Goal: Task Accomplishment & Management: Complete application form

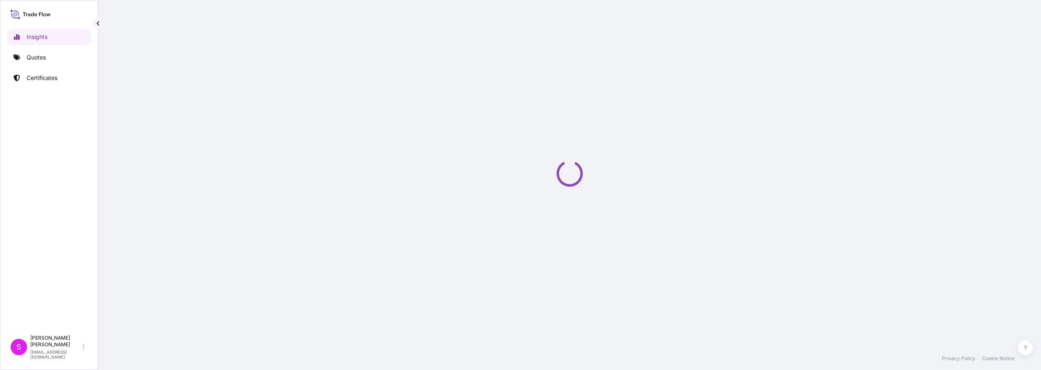
select select "2025"
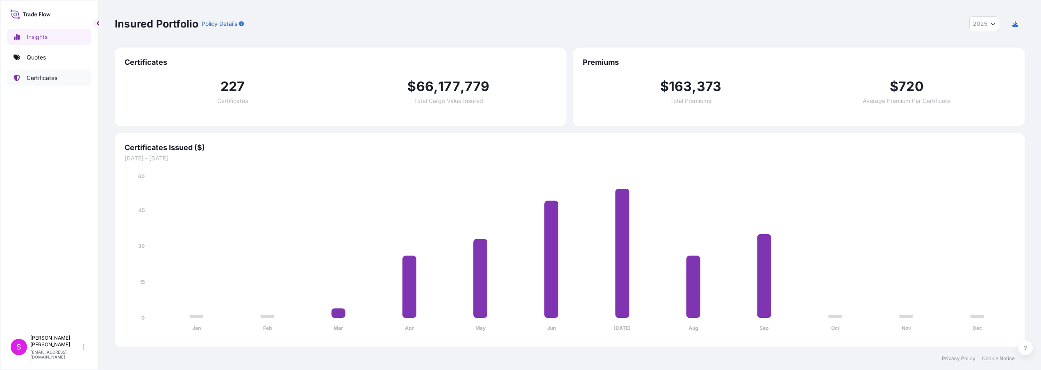
click at [34, 77] on p "Certificates" at bounding box center [42, 78] width 31 height 8
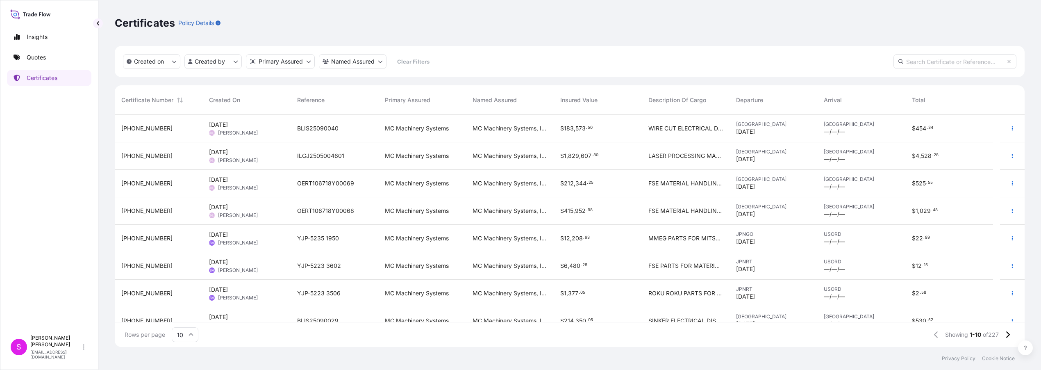
scroll to position [67, 0]
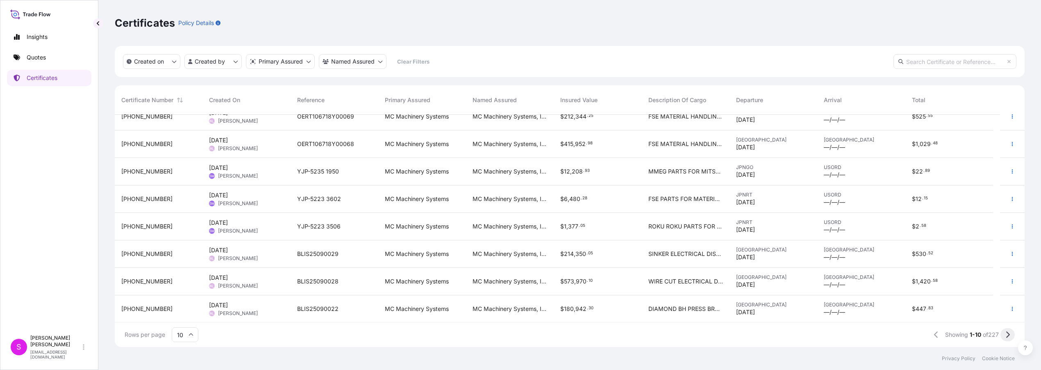
click at [1009, 336] on icon at bounding box center [1007, 334] width 5 height 7
click at [304, 308] on span "HKOE25098221" at bounding box center [318, 308] width 43 height 8
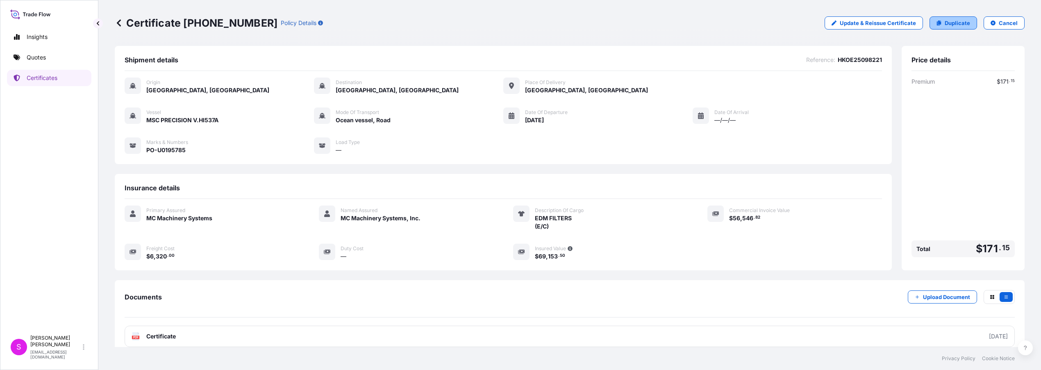
click at [946, 26] on p "Duplicate" at bounding box center [957, 23] width 25 height 8
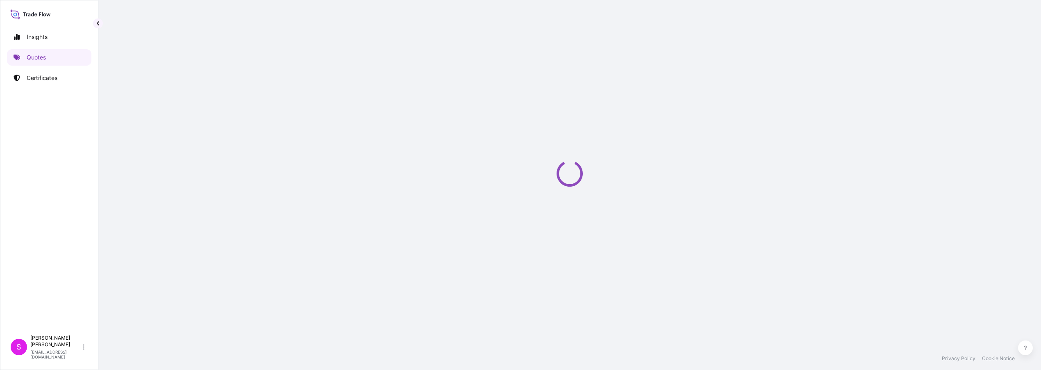
select select "Ocean Vessel"
select select "Road / [GEOGRAPHIC_DATA]"
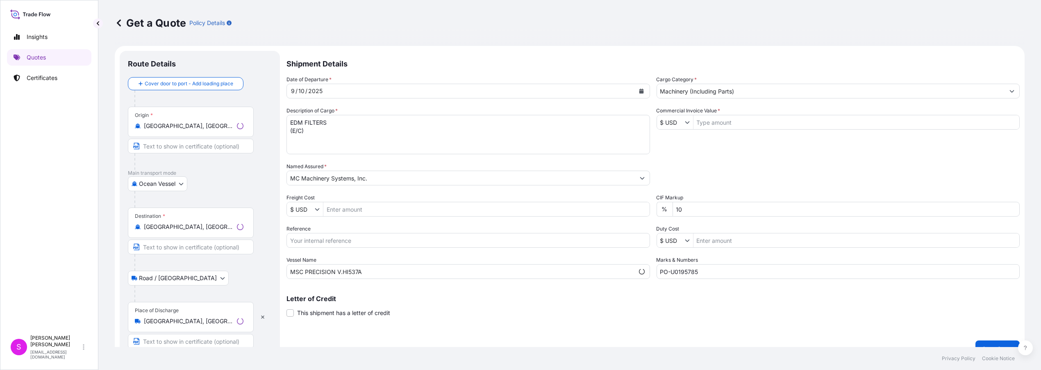
scroll to position [13, 0]
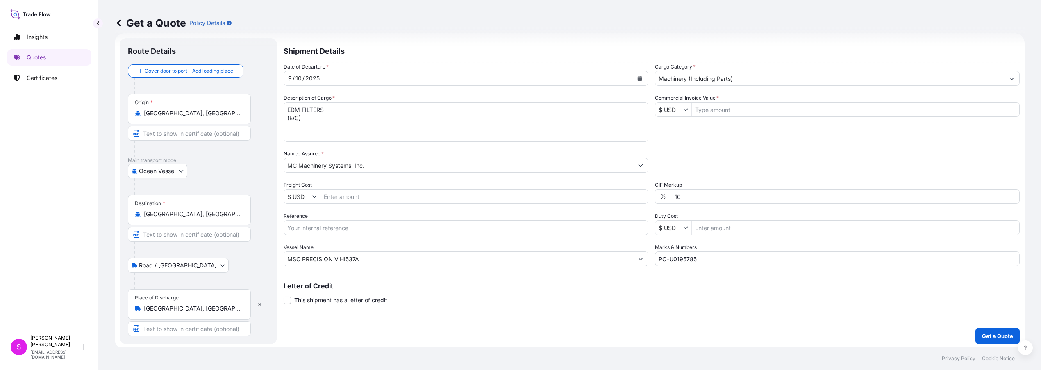
click at [638, 77] on icon "Calendar" at bounding box center [640, 78] width 5 height 5
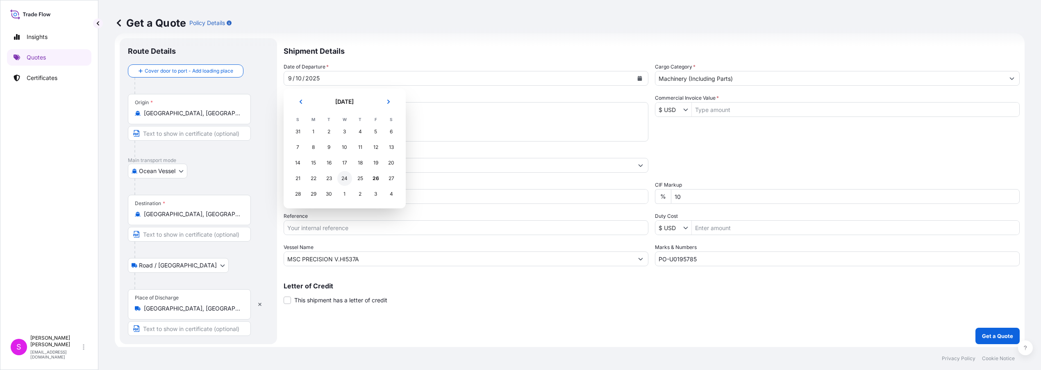
click at [344, 179] on div "24" at bounding box center [344, 178] width 15 height 15
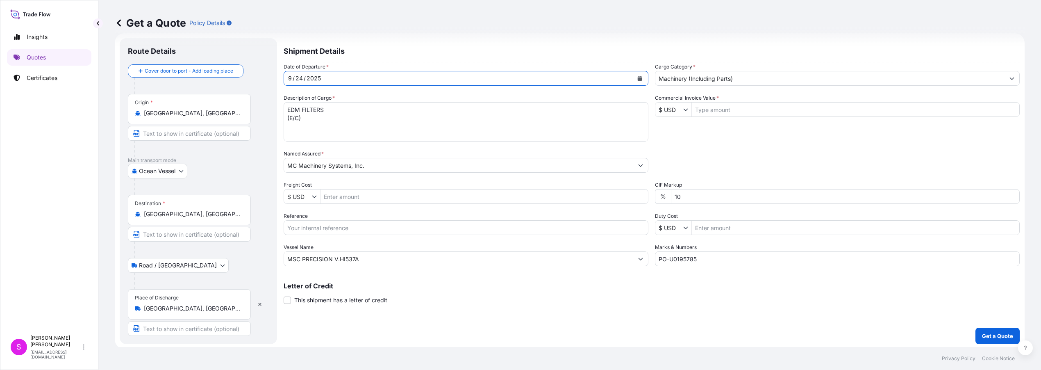
click at [346, 195] on input "Freight Cost" at bounding box center [483, 196] width 327 height 15
type input "5,920"
click at [326, 227] on input "Reference" at bounding box center [466, 227] width 365 height 15
type input "HKOE25090209"
drag, startPoint x: 302, startPoint y: 260, endPoint x: 358, endPoint y: 258, distance: 55.8
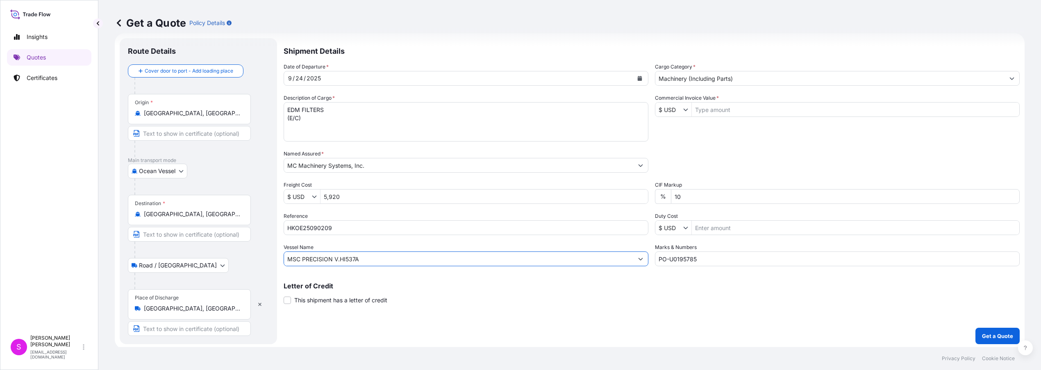
click at [364, 260] on input "MSC PRECISION V.HI537A" at bounding box center [458, 258] width 349 height 15
click at [334, 259] on input "MSC PRECISION V.HI537A" at bounding box center [458, 258] width 349 height 15
drag, startPoint x: 334, startPoint y: 259, endPoint x: 308, endPoint y: 257, distance: 25.8
click at [303, 258] on input "MSC PRECISION V.HI537A" at bounding box center [458, 258] width 349 height 15
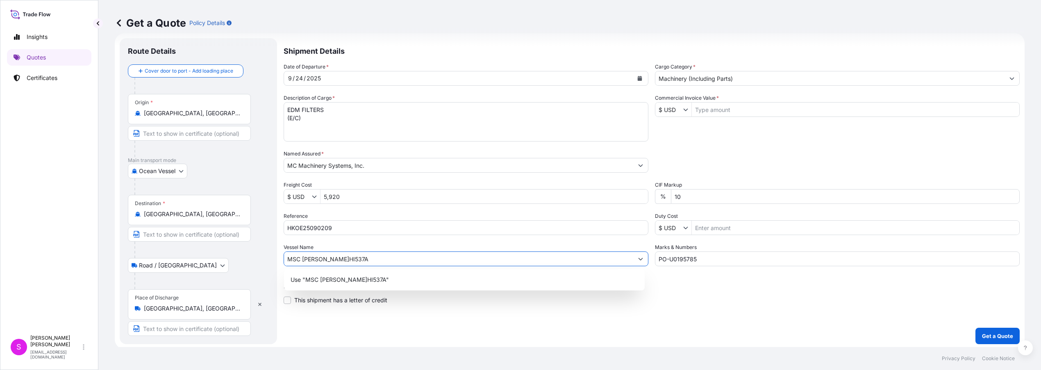
click at [347, 261] on input "MSC [PERSON_NAME]HI537A" at bounding box center [458, 258] width 349 height 15
type input "MSC [PERSON_NAME]HI539A"
click at [714, 109] on input "Commercial Invoice Value *" at bounding box center [855, 109] width 327 height 15
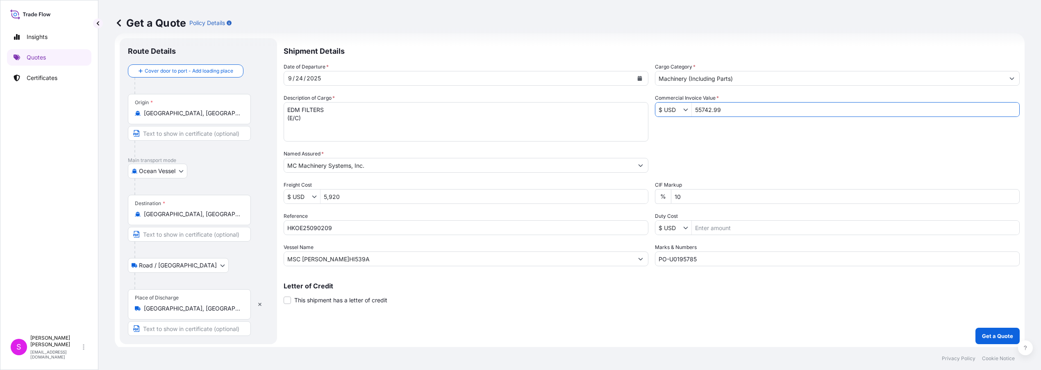
type input "55,742.99"
click at [699, 258] on input "PO-U0195785" at bounding box center [837, 258] width 365 height 15
type input "PO-U0196328"
click at [345, 196] on input "5,920" at bounding box center [483, 196] width 327 height 15
click at [975, 327] on button "Get a Quote" at bounding box center [997, 335] width 44 height 16
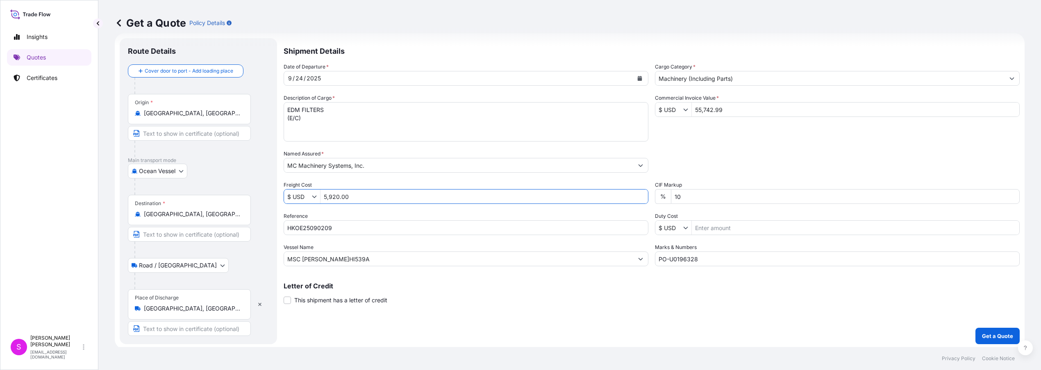
type input "5,920"
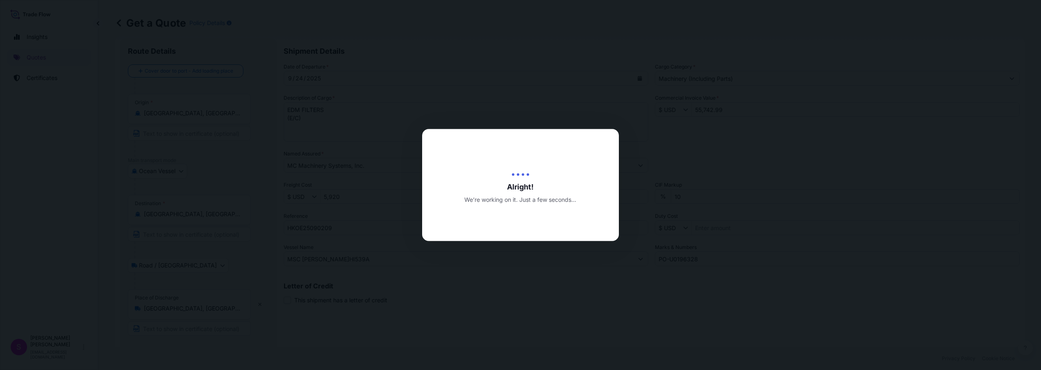
type input "[DATE]"
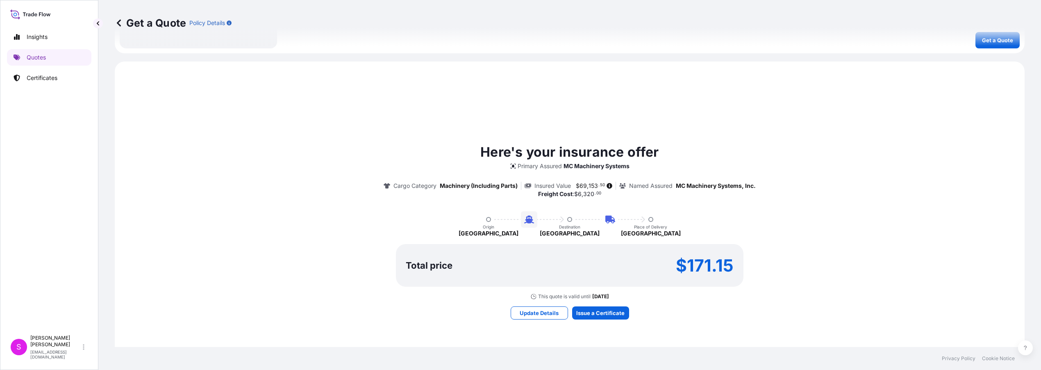
scroll to position [360, 0]
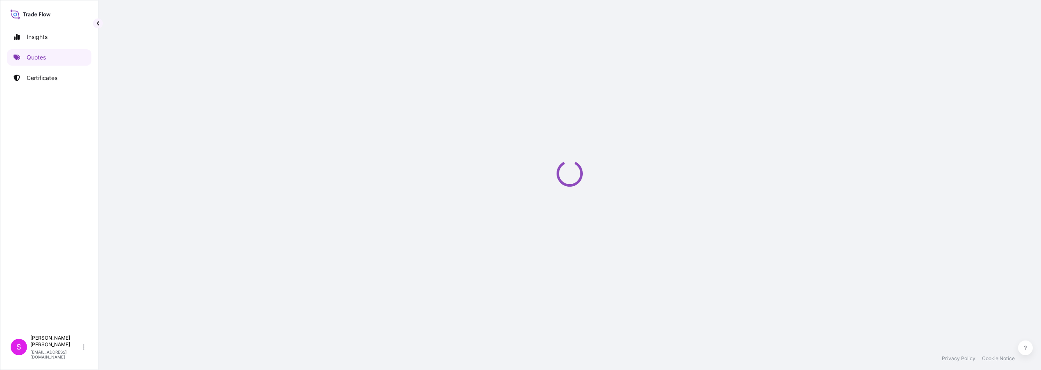
select select "Ocean Vessel"
select select "Road / [GEOGRAPHIC_DATA]"
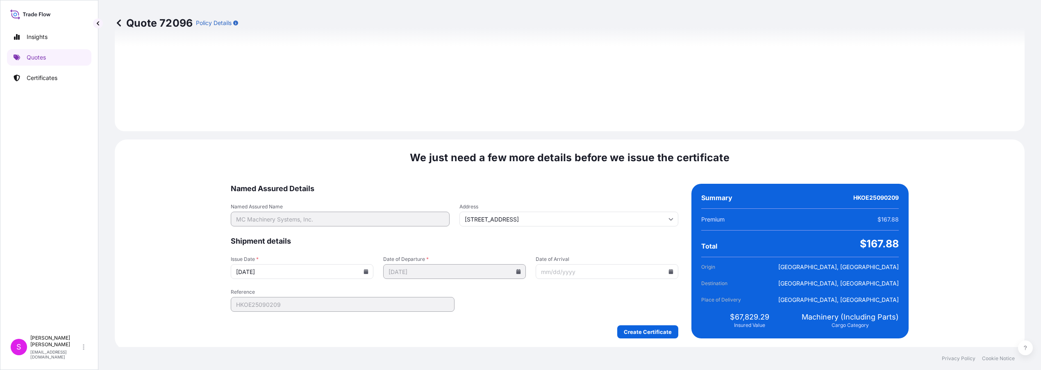
scroll to position [973, 0]
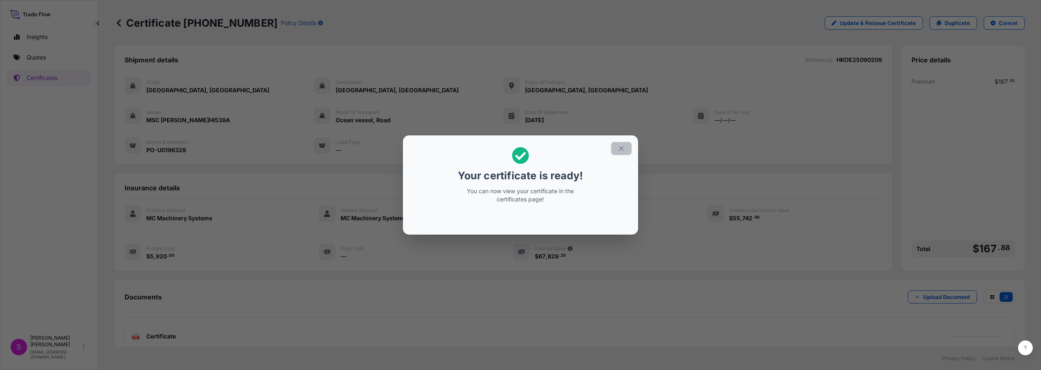
click at [620, 146] on icon "button" at bounding box center [621, 148] width 7 height 7
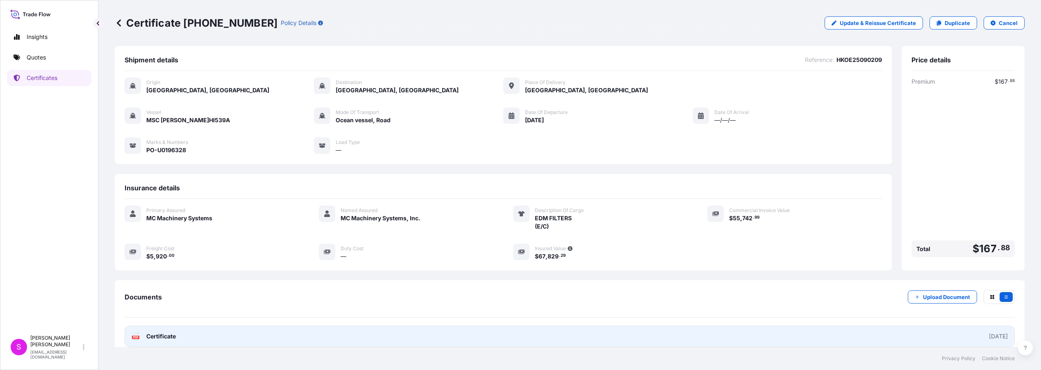
click at [144, 334] on div "PDF Certificate" at bounding box center [154, 336] width 44 height 8
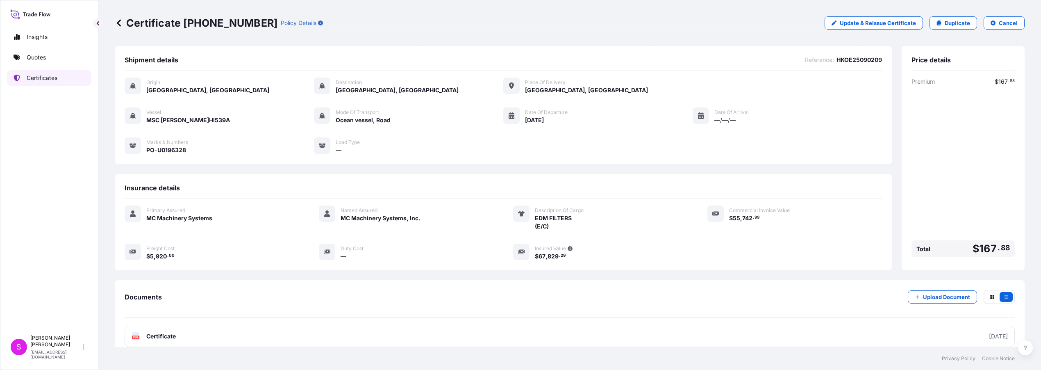
click at [45, 77] on p "Certificates" at bounding box center [42, 78] width 31 height 8
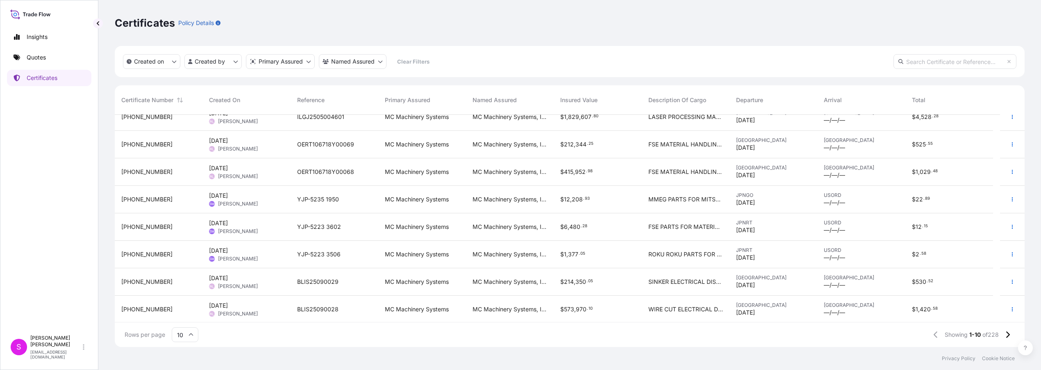
scroll to position [67, 0]
click at [1007, 334] on icon at bounding box center [1007, 334] width 5 height 7
click at [1009, 334] on icon at bounding box center [1008, 334] width 4 height 7
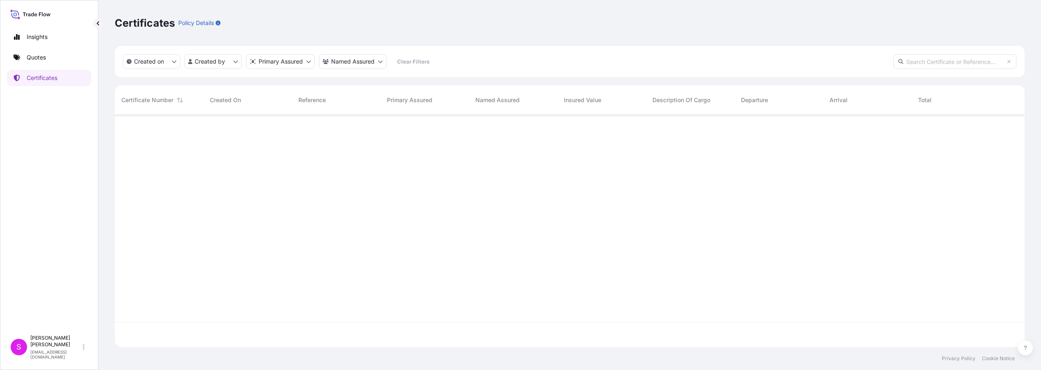
scroll to position [0, 0]
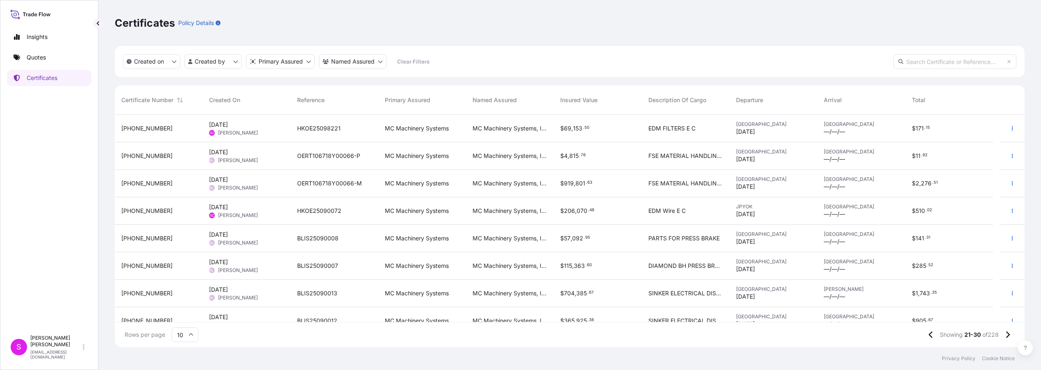
click at [332, 212] on span "HKOE25090072" at bounding box center [319, 211] width 44 height 8
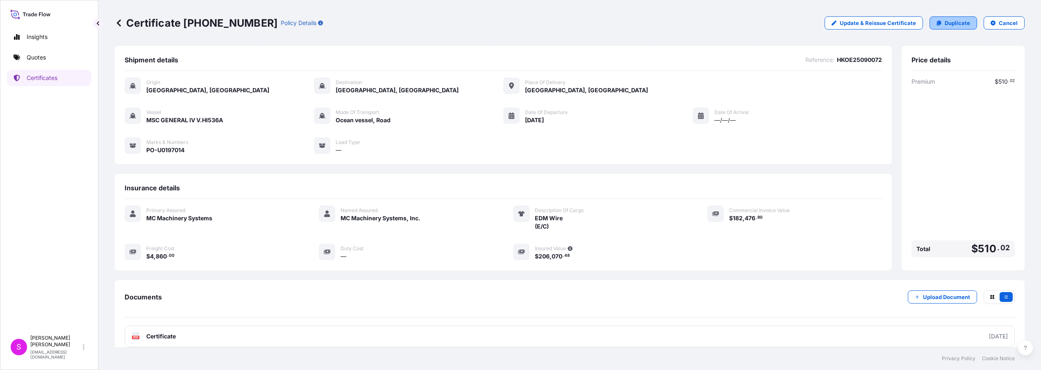
click at [938, 23] on link "Duplicate" at bounding box center [953, 22] width 48 height 13
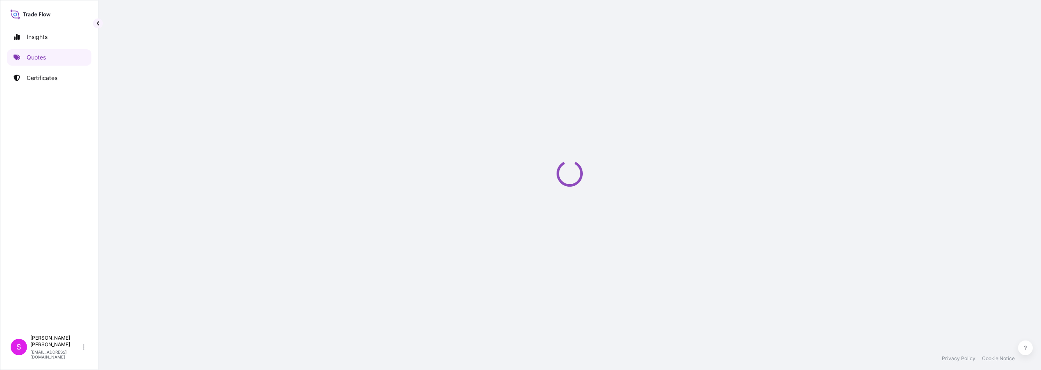
select select "Ocean Vessel"
select select "Road / [GEOGRAPHIC_DATA]"
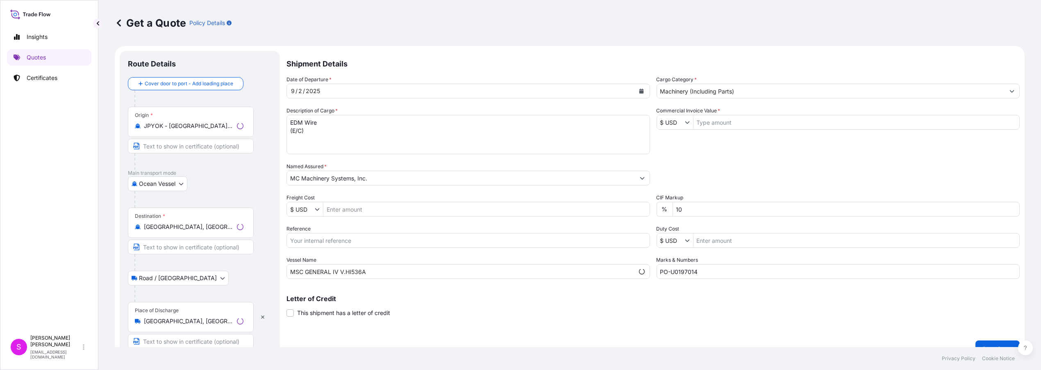
scroll to position [13, 0]
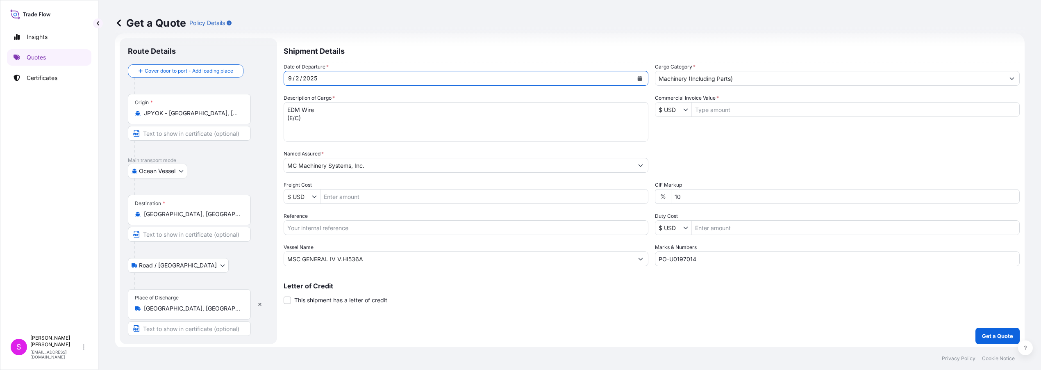
click at [638, 78] on icon "Calendar" at bounding box center [640, 78] width 5 height 5
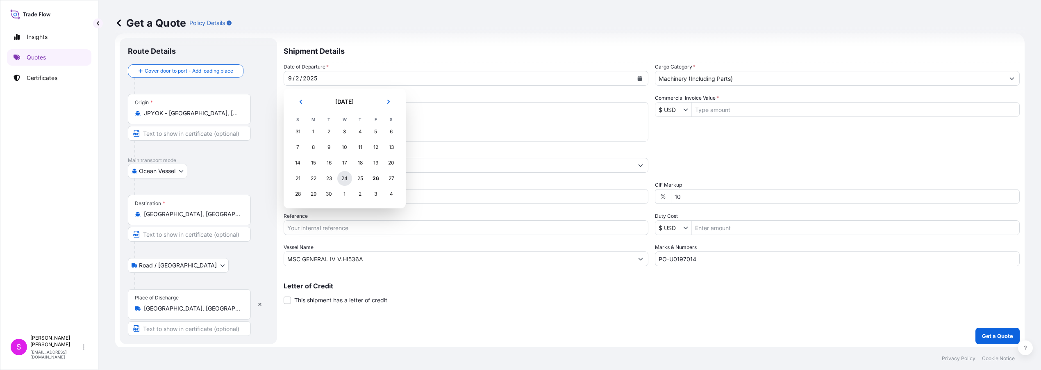
click at [345, 179] on div "24" at bounding box center [344, 178] width 15 height 15
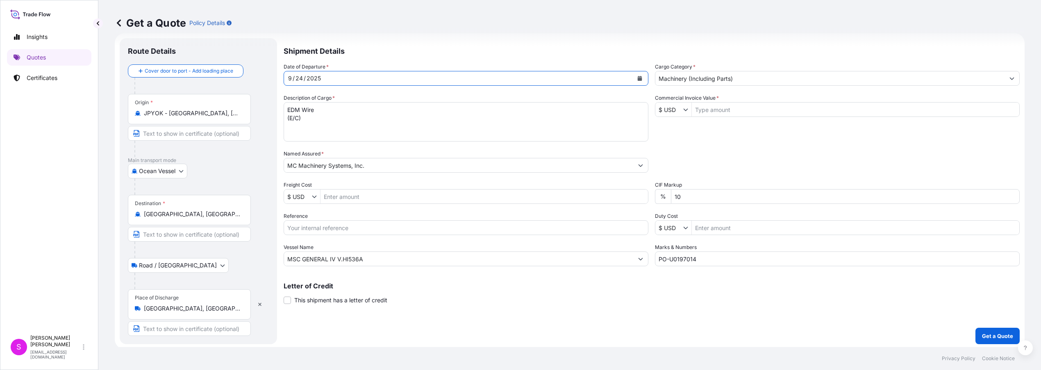
click at [352, 198] on input "Freight Cost" at bounding box center [483, 196] width 327 height 15
type input "5,010"
click at [390, 226] on input "Reference" at bounding box center [466, 227] width 365 height 15
type input "HKOE25090212"
drag, startPoint x: 303, startPoint y: 257, endPoint x: 327, endPoint y: 260, distance: 24.3
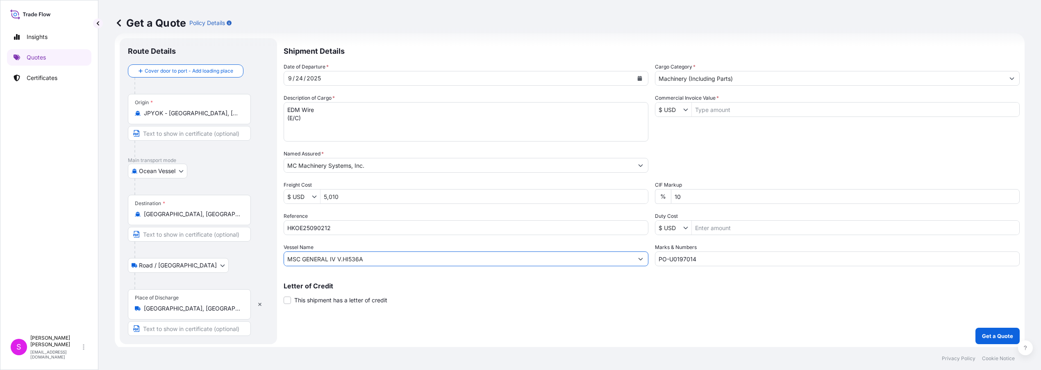
click at [327, 260] on input "MSC GENERAL IV V.HI536A" at bounding box center [458, 258] width 349 height 15
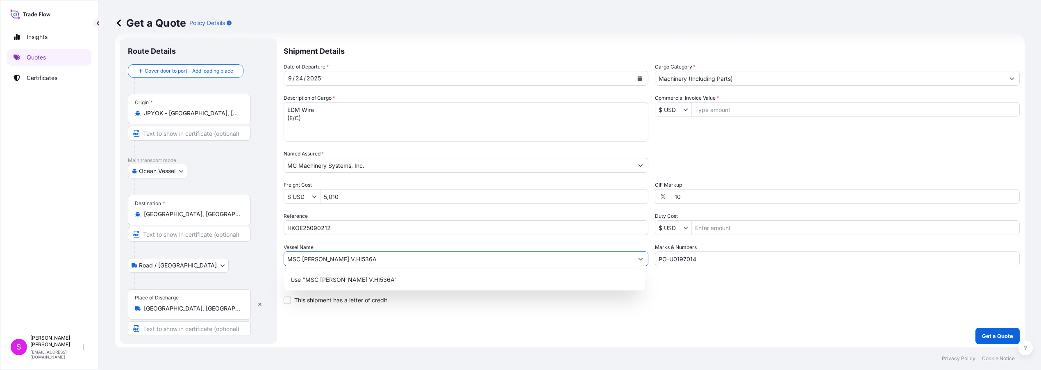
click at [356, 258] on input "MSC [PERSON_NAME] V.HI536A" at bounding box center [458, 258] width 349 height 15
click at [495, 274] on div "Use "MSC [PERSON_NAME] V.HI539A"" at bounding box center [464, 279] width 354 height 15
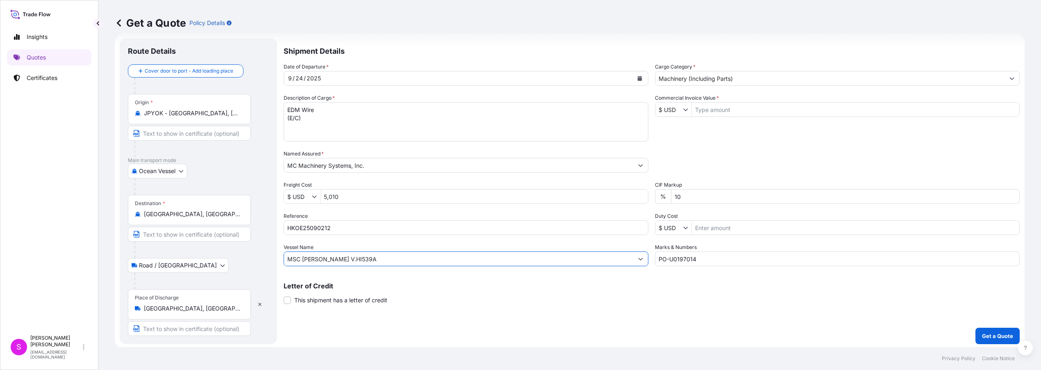
type input "MSC [PERSON_NAME] V.HI539A"
click at [722, 107] on input "Commercial Invoice Value *" at bounding box center [855, 109] width 327 height 15
type input "181,612.8"
click at [703, 261] on input "PO-U0197014" at bounding box center [837, 258] width 365 height 15
type input "PO-U0197468"
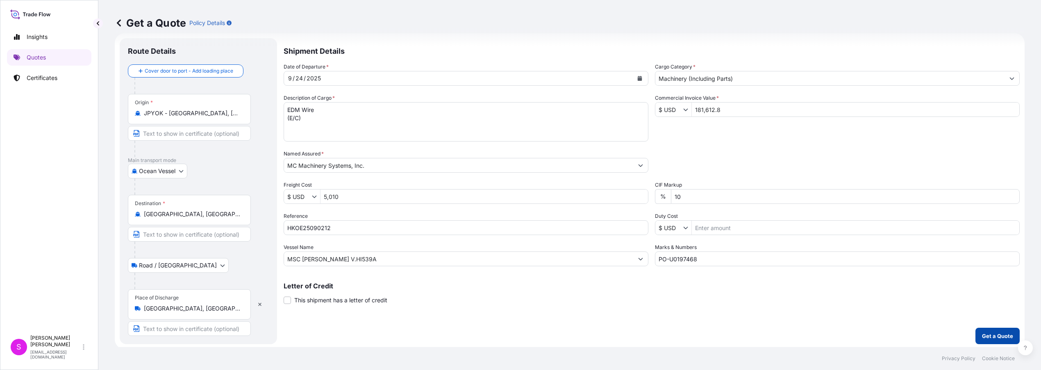
click at [992, 336] on p "Get a Quote" at bounding box center [997, 336] width 31 height 8
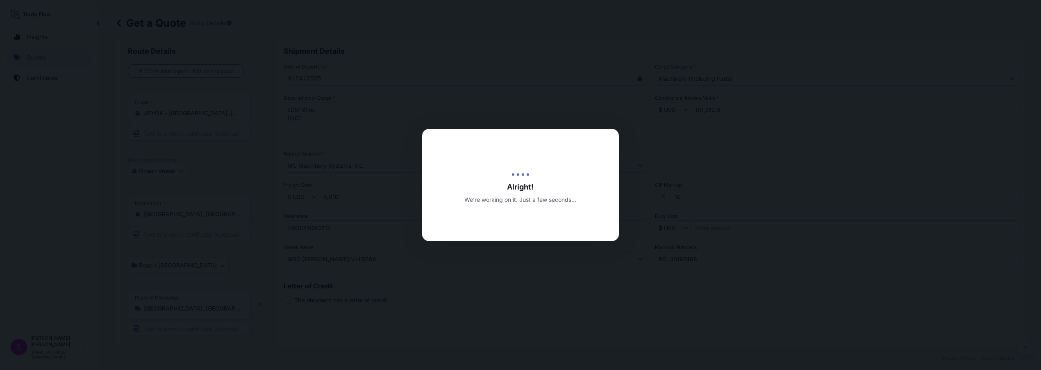
type input "[DATE]"
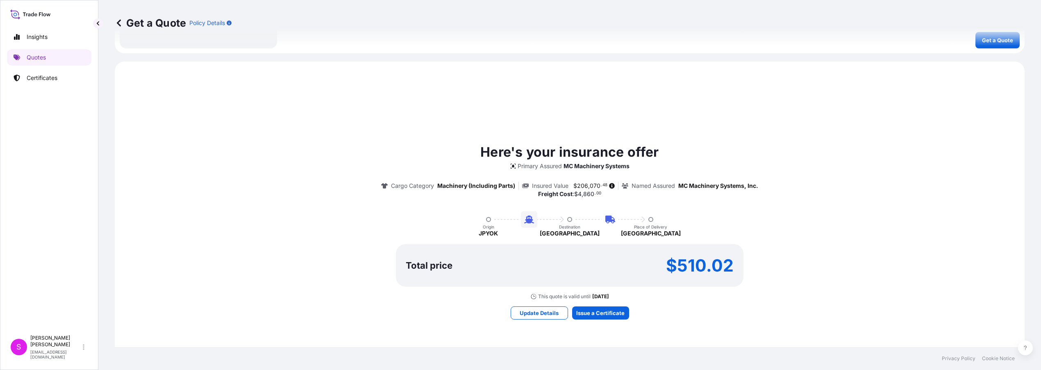
scroll to position [360, 0]
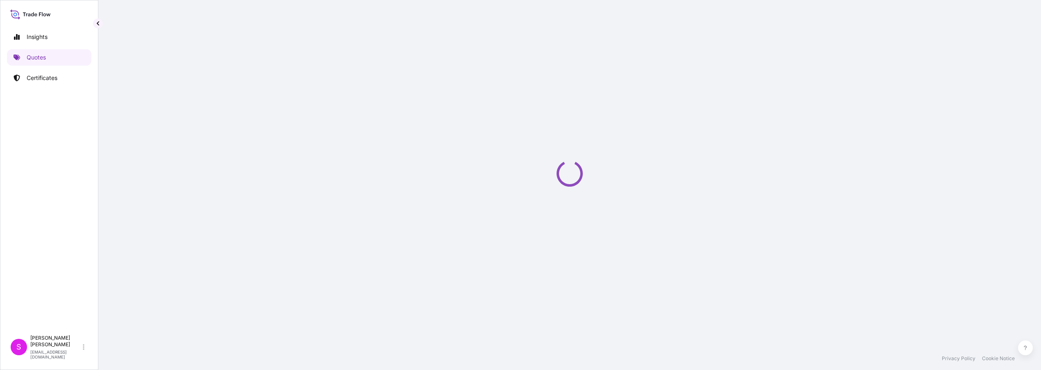
select select "Ocean Vessel"
select select "Road / [GEOGRAPHIC_DATA]"
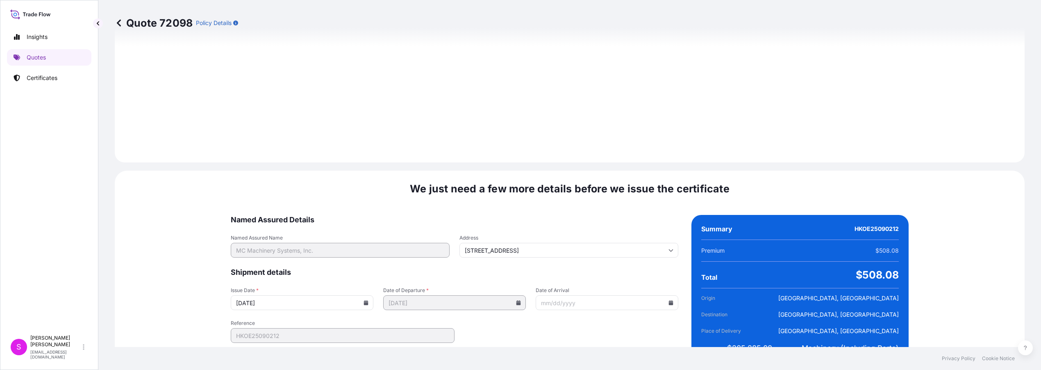
scroll to position [973, 0]
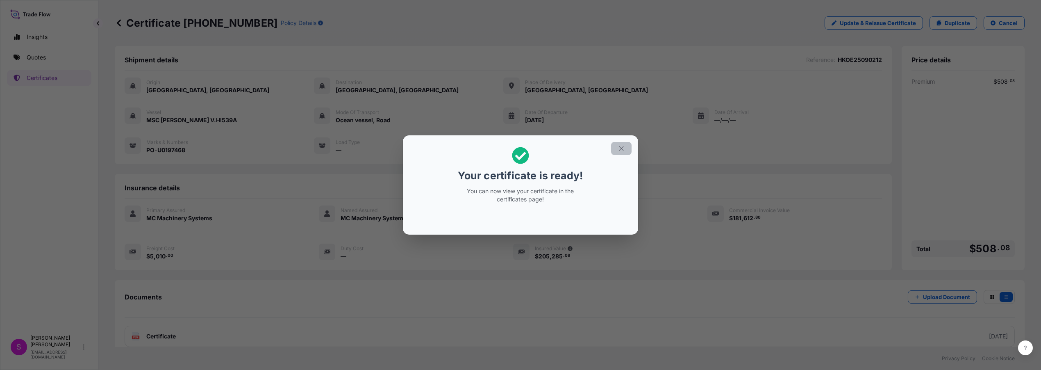
click at [618, 148] on icon "button" at bounding box center [621, 148] width 7 height 7
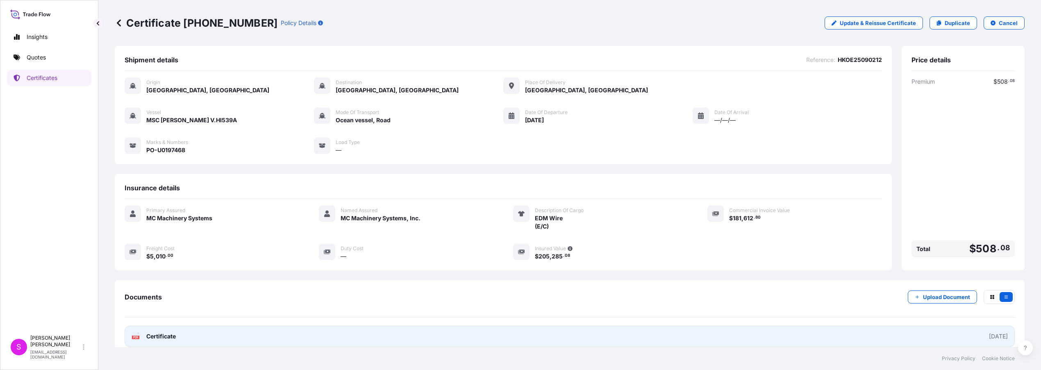
click at [175, 333] on span "Certificate" at bounding box center [161, 336] width 30 height 8
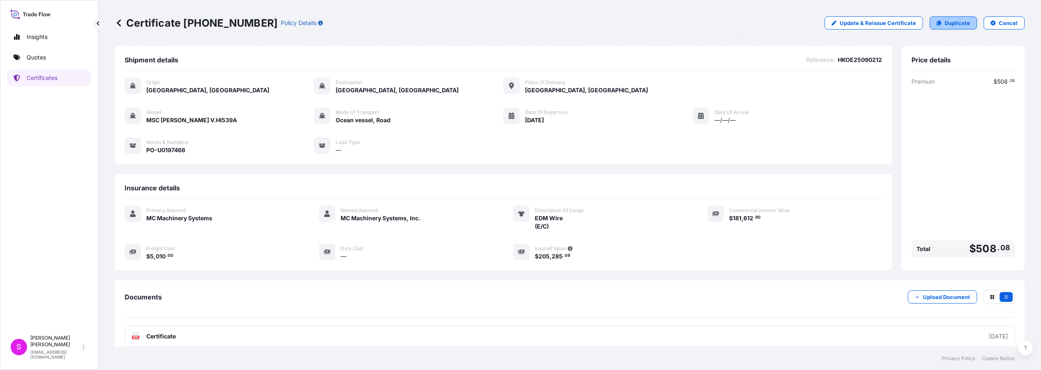
click at [947, 20] on p "Duplicate" at bounding box center [957, 23] width 25 height 8
select select "Ocean Vessel"
select select "Road / [GEOGRAPHIC_DATA]"
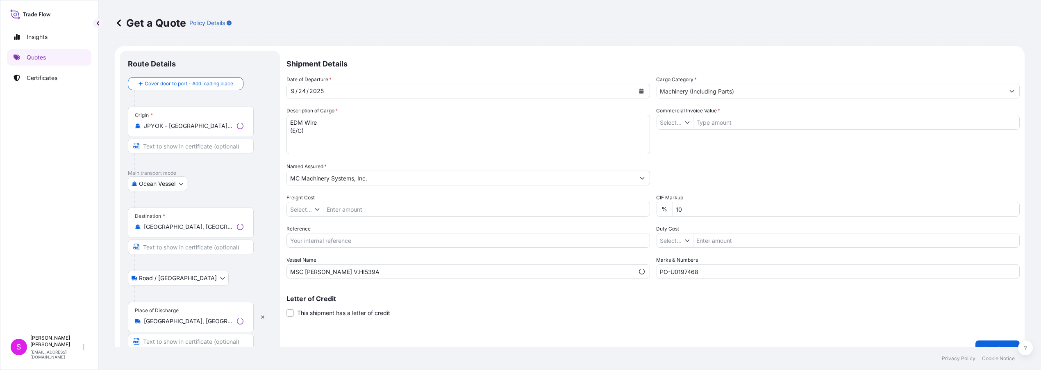
type input "$ USD"
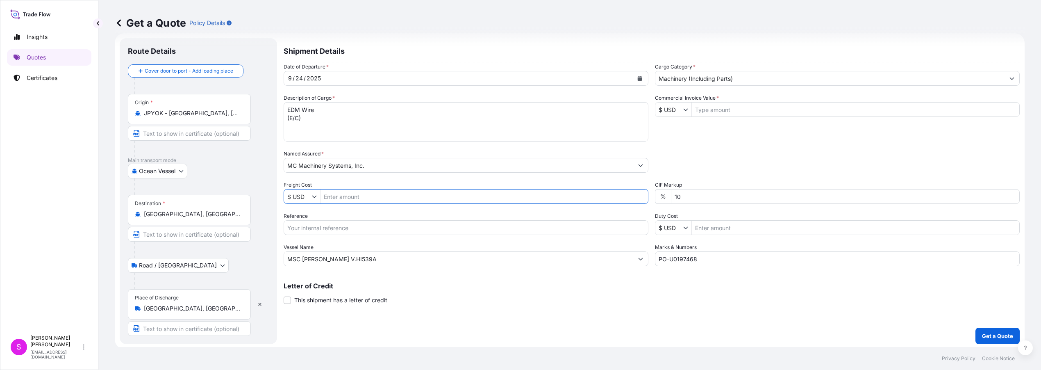
click at [354, 197] on input "Freight Cost" at bounding box center [483, 196] width 327 height 15
type input "5,010"
drag, startPoint x: 343, startPoint y: 226, endPoint x: 347, endPoint y: 225, distance: 4.1
click at [343, 226] on input "Reference" at bounding box center [466, 227] width 365 height 15
type input "HKOE25090210"
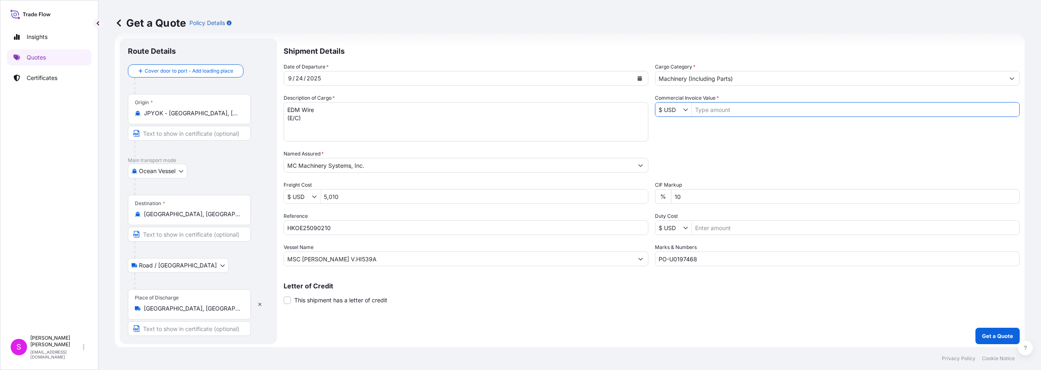
click at [717, 107] on input "Commercial Invoice Value *" at bounding box center [855, 109] width 327 height 15
type input "165,480.64"
click at [700, 261] on input "PO-U0197468" at bounding box center [837, 258] width 365 height 15
type input "PO-U0197467"
click at [994, 335] on p "Get a Quote" at bounding box center [997, 336] width 31 height 8
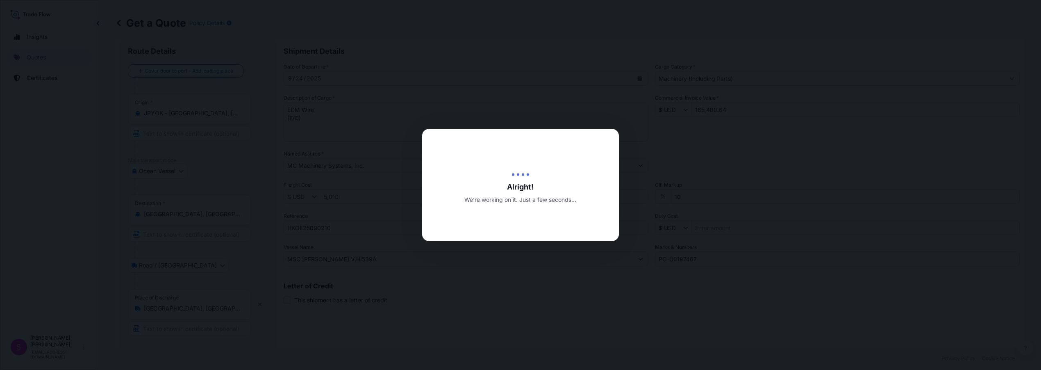
type input "[DATE]"
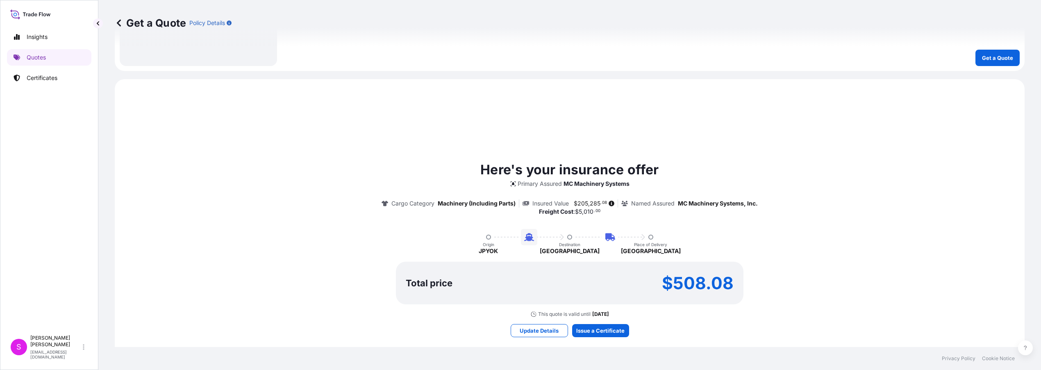
scroll to position [360, 0]
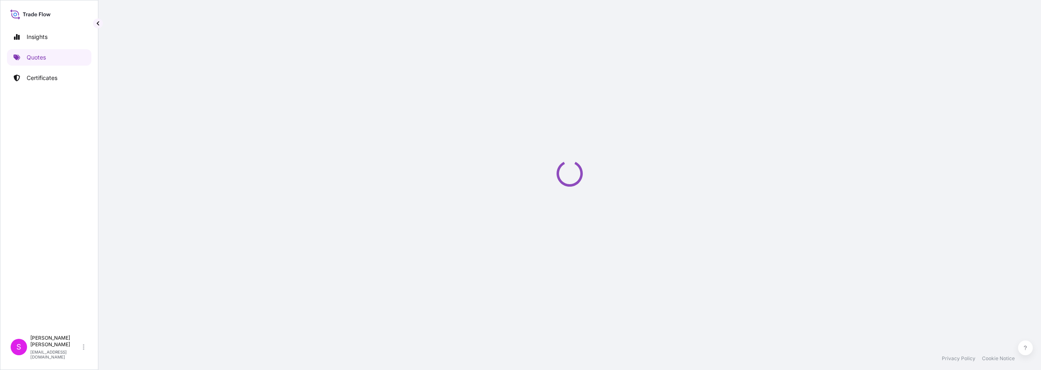
select select "Ocean Vessel"
select select "Road / [GEOGRAPHIC_DATA]"
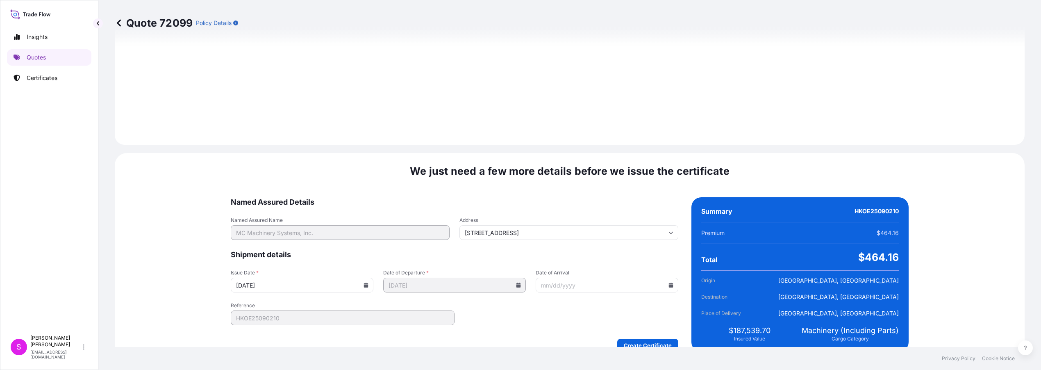
scroll to position [973, 0]
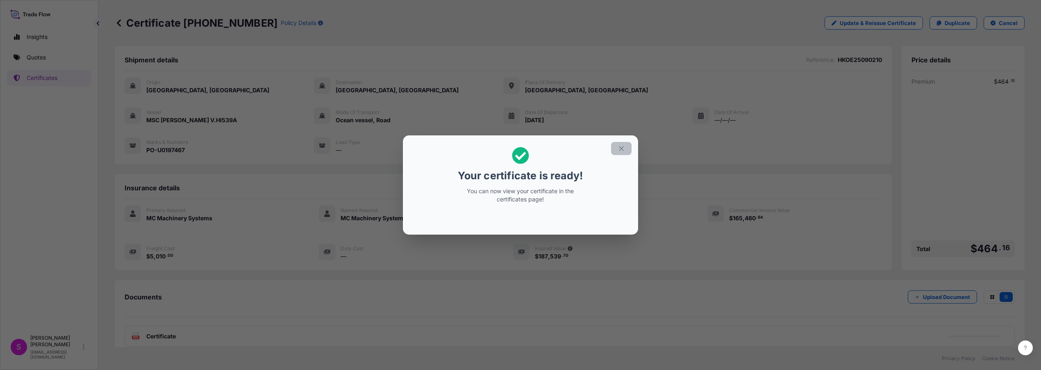
click at [622, 148] on icon "button" at bounding box center [621, 148] width 5 height 5
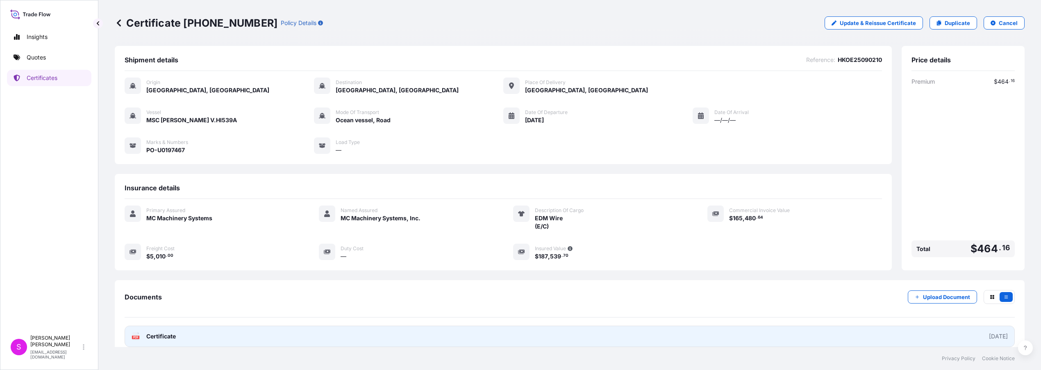
click at [155, 338] on span "Certificate" at bounding box center [161, 336] width 30 height 8
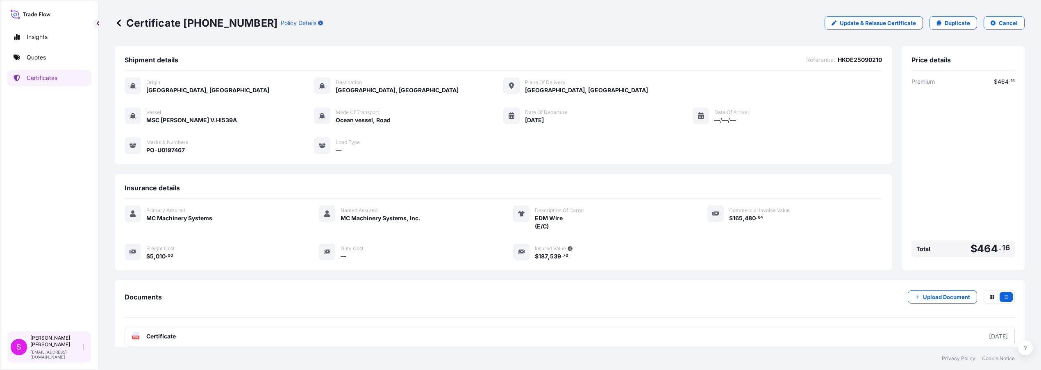
click at [19, 351] on span "S" at bounding box center [18, 347] width 5 height 8
